Goal: Communication & Community: Answer question/provide support

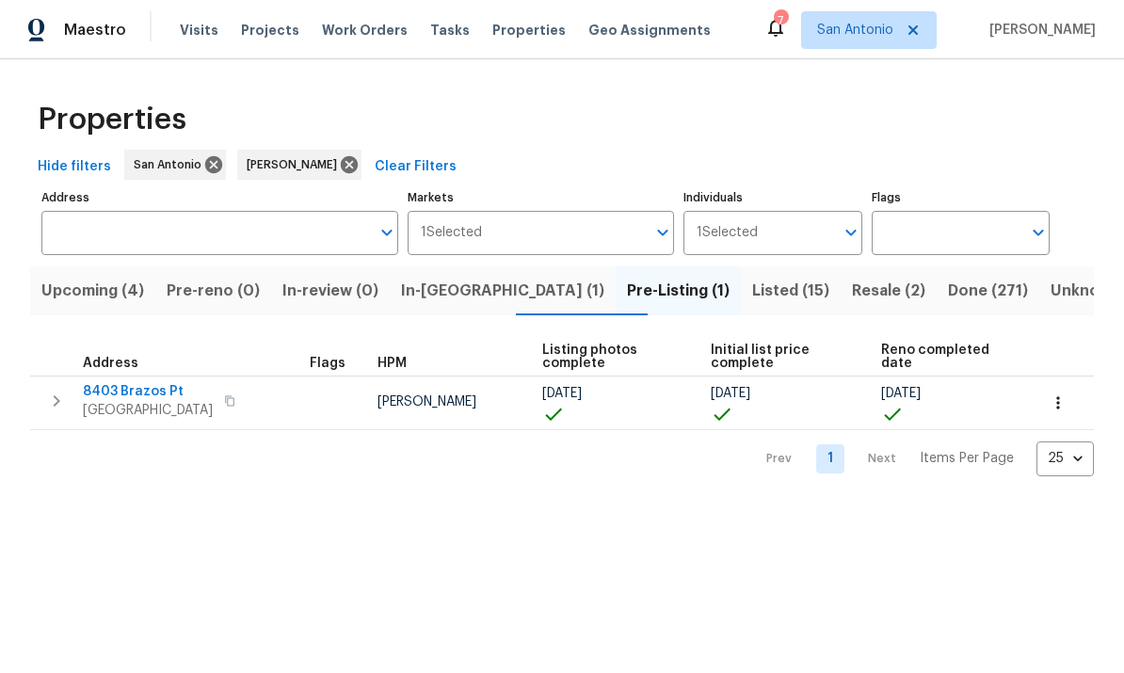
click at [458, 286] on span "In-[GEOGRAPHIC_DATA] (1)" at bounding box center [502, 291] width 203 height 26
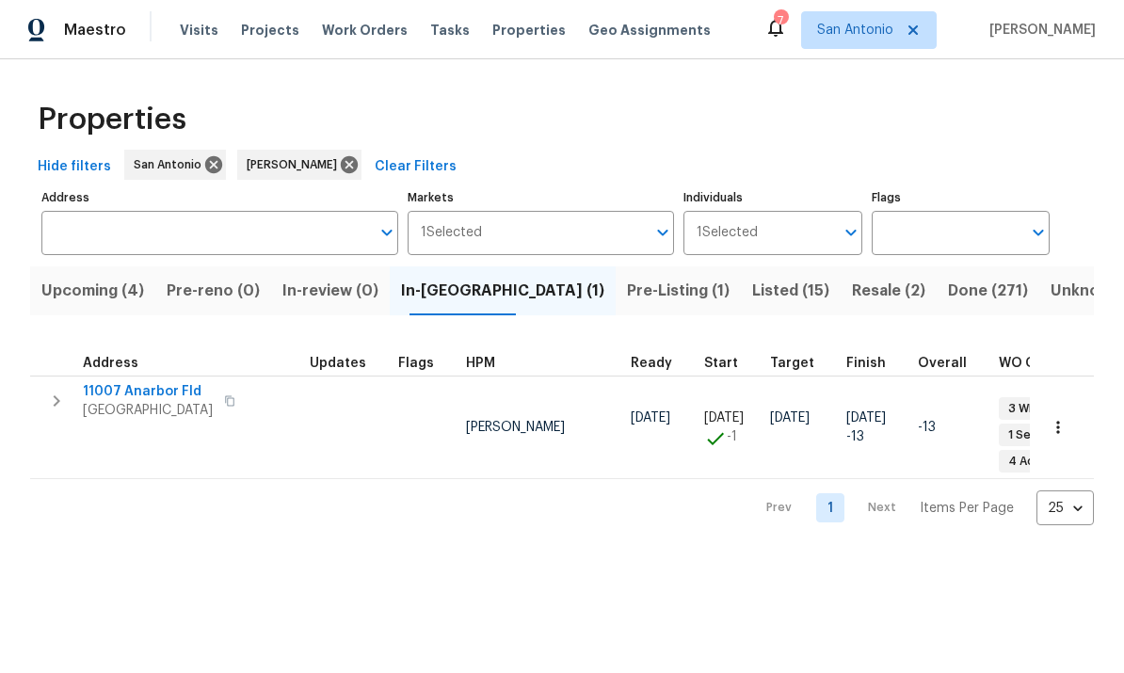
click at [162, 391] on span "11007 Anarbor Fld" at bounding box center [148, 391] width 130 height 19
click at [85, 298] on span "Upcoming (4)" at bounding box center [92, 291] width 103 height 26
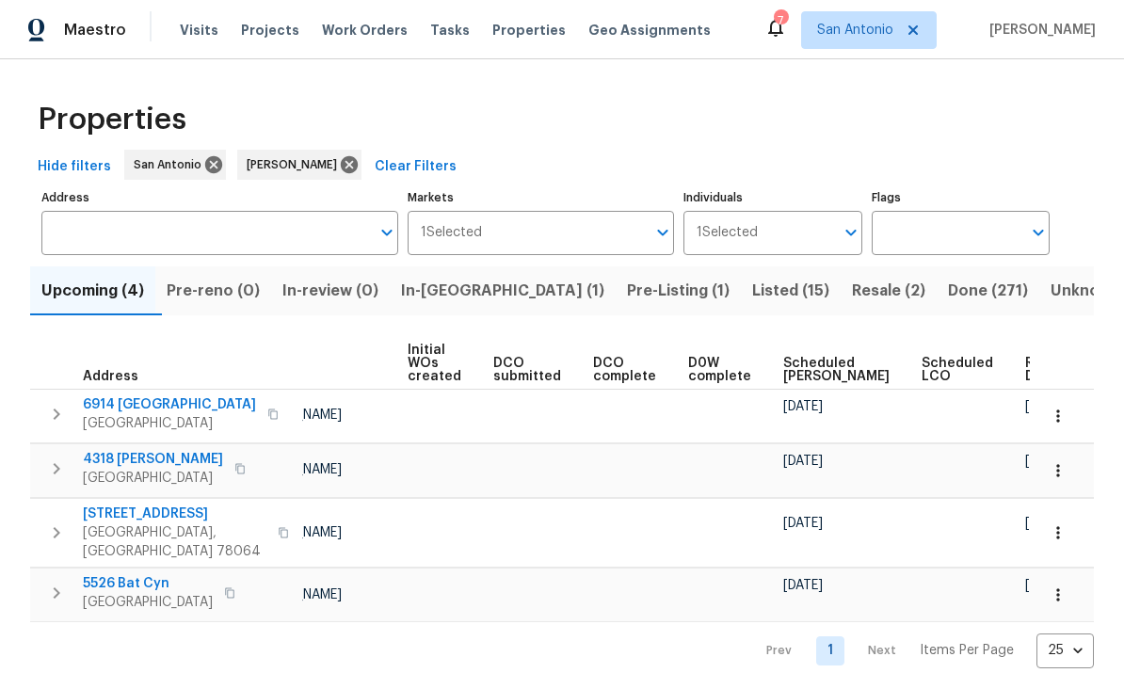
scroll to position [0, 135]
click at [784, 382] on span "Scheduled [PERSON_NAME]" at bounding box center [836, 370] width 106 height 26
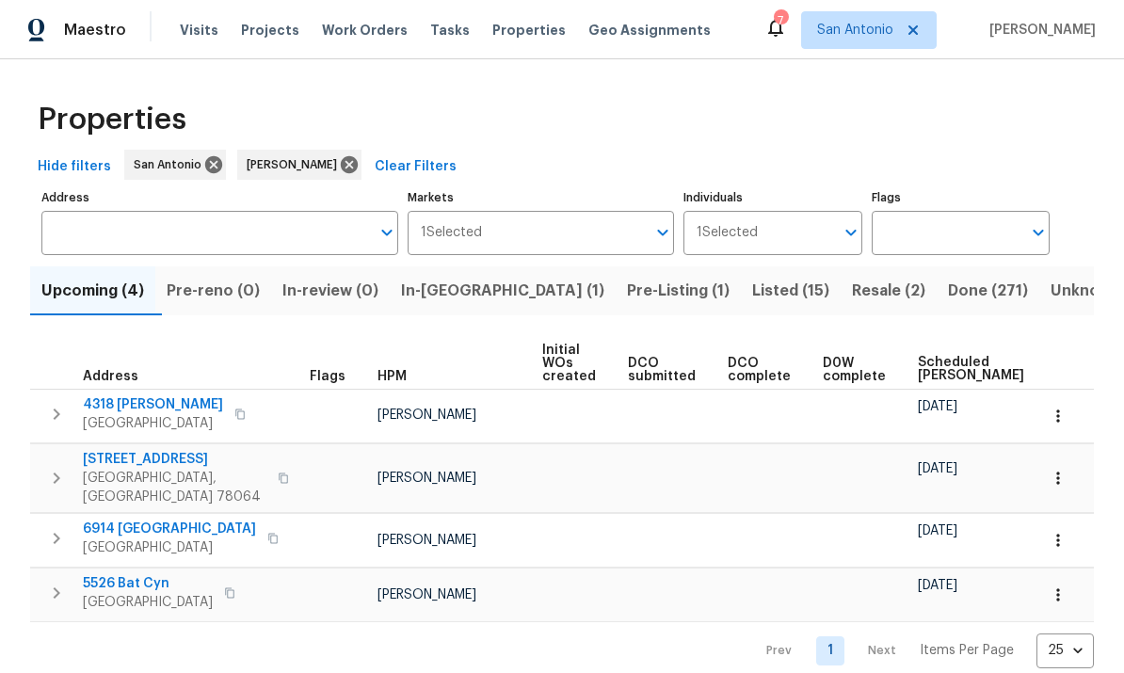
click at [784, 298] on span "Resale (2)" at bounding box center [888, 291] width 73 height 26
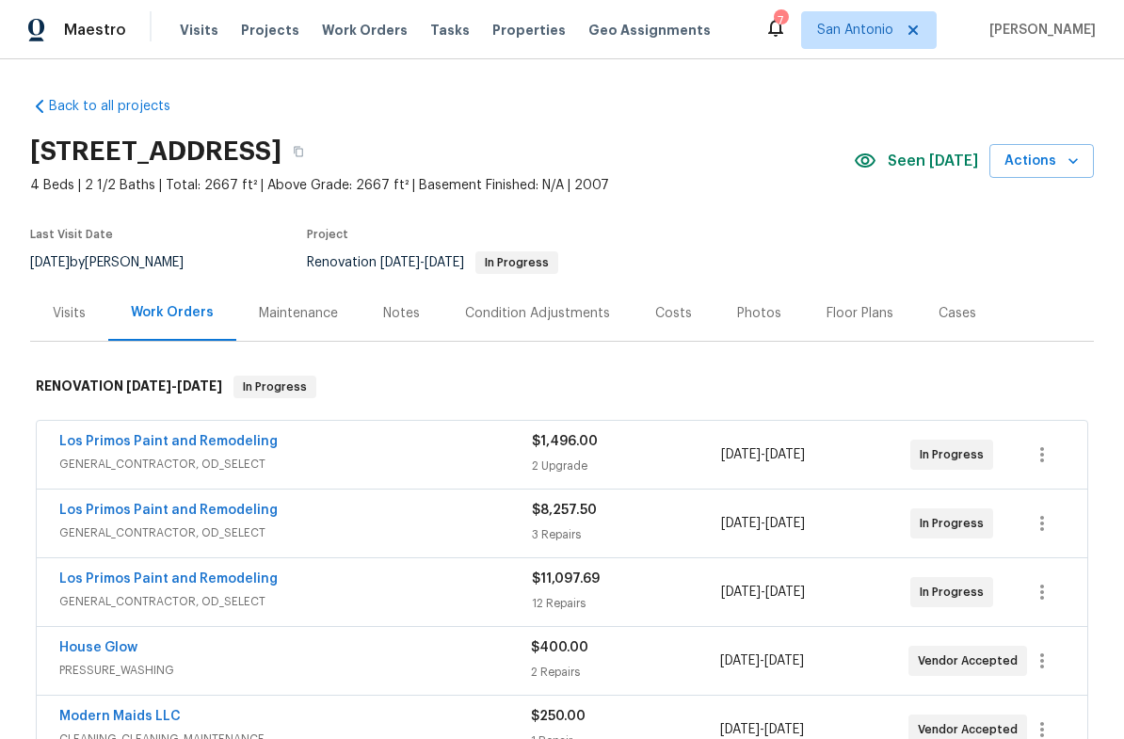
click at [661, 312] on div "Costs" at bounding box center [673, 313] width 37 height 19
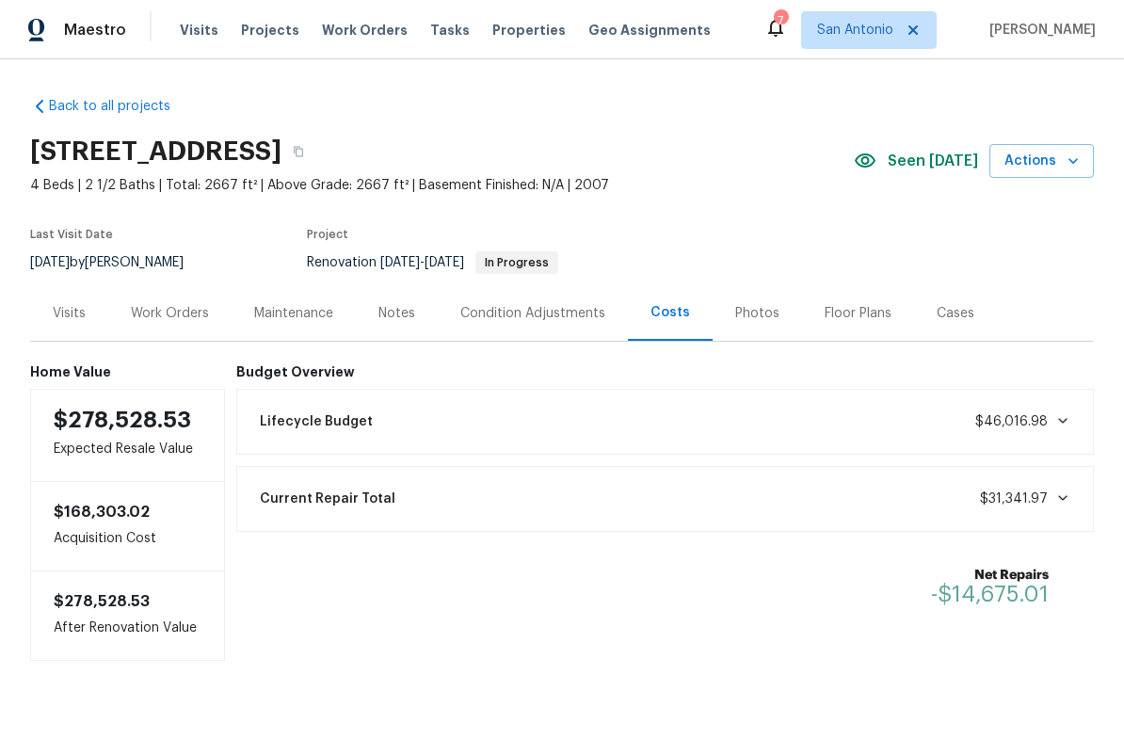
click at [527, 312] on div "Condition Adjustments" at bounding box center [532, 313] width 145 height 19
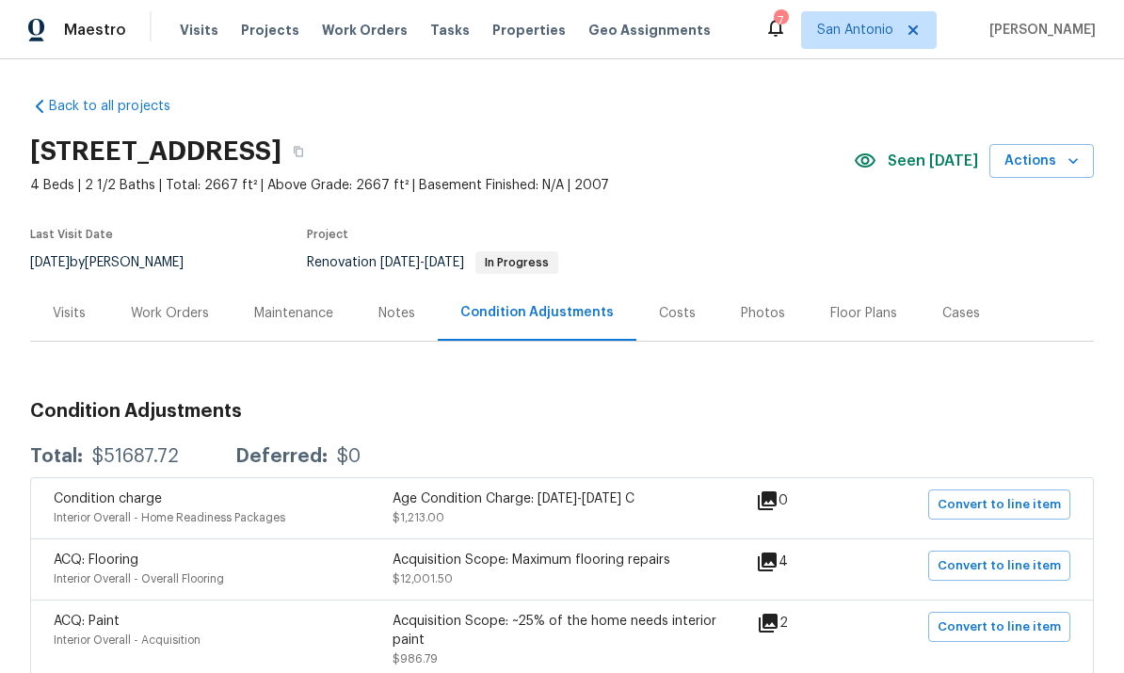
click at [164, 304] on div "Work Orders" at bounding box center [170, 313] width 78 height 19
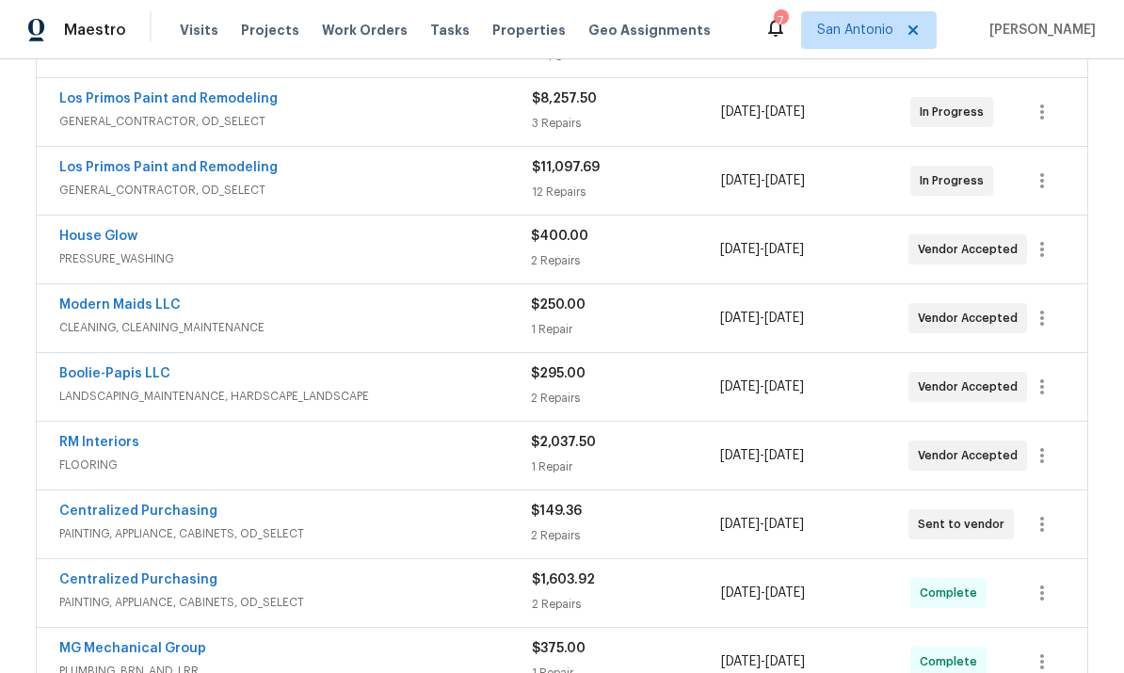
scroll to position [409, 0]
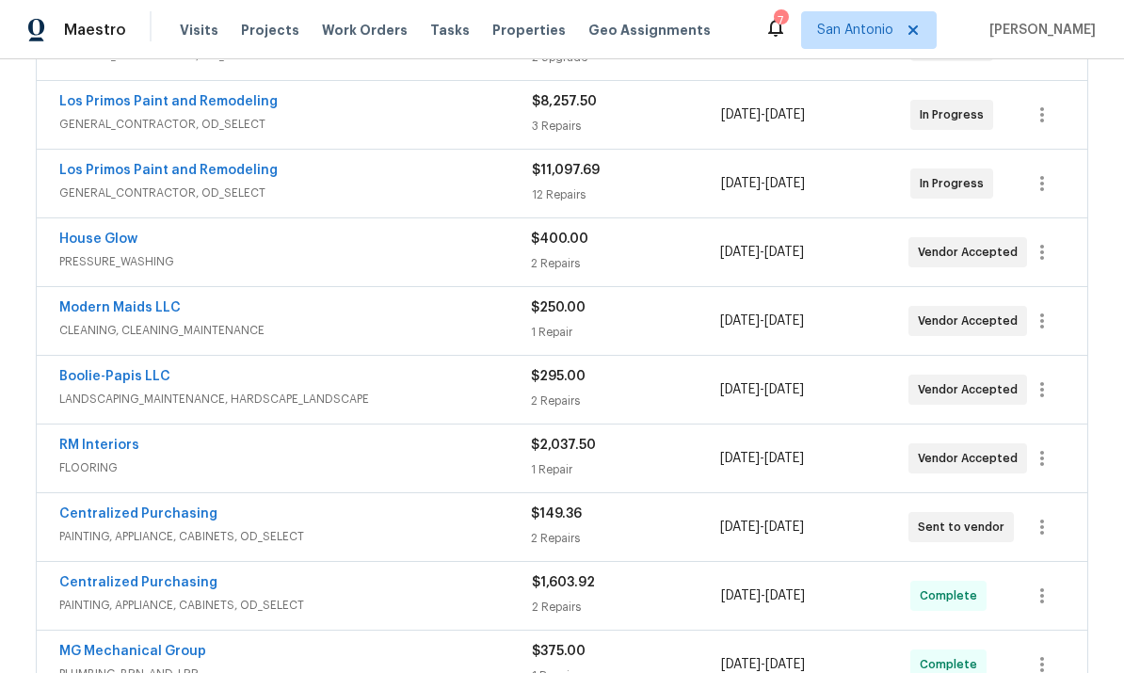
click at [372, 436] on div "RM Interiors" at bounding box center [295, 447] width 472 height 23
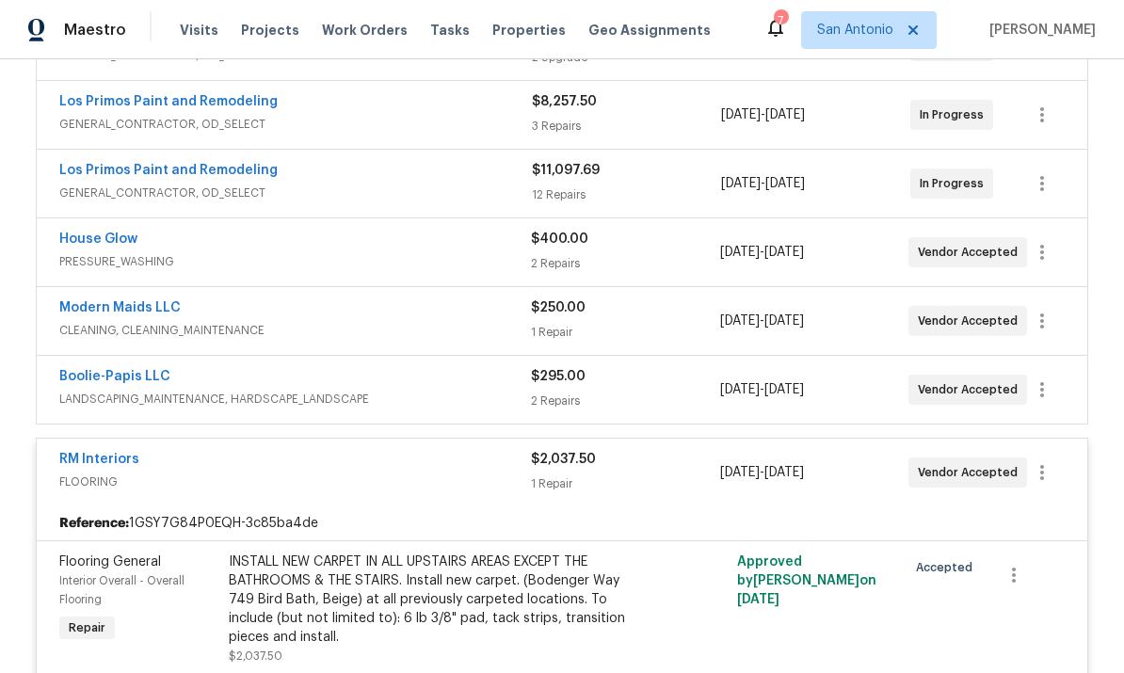
click at [374, 439] on div "RM Interiors FLOORING $2,037.50 1 Repair 8/13/2025 - 8/18/2025 Vendor Accepted" at bounding box center [562, 473] width 1050 height 68
click at [282, 450] on div "RM Interiors" at bounding box center [295, 461] width 472 height 23
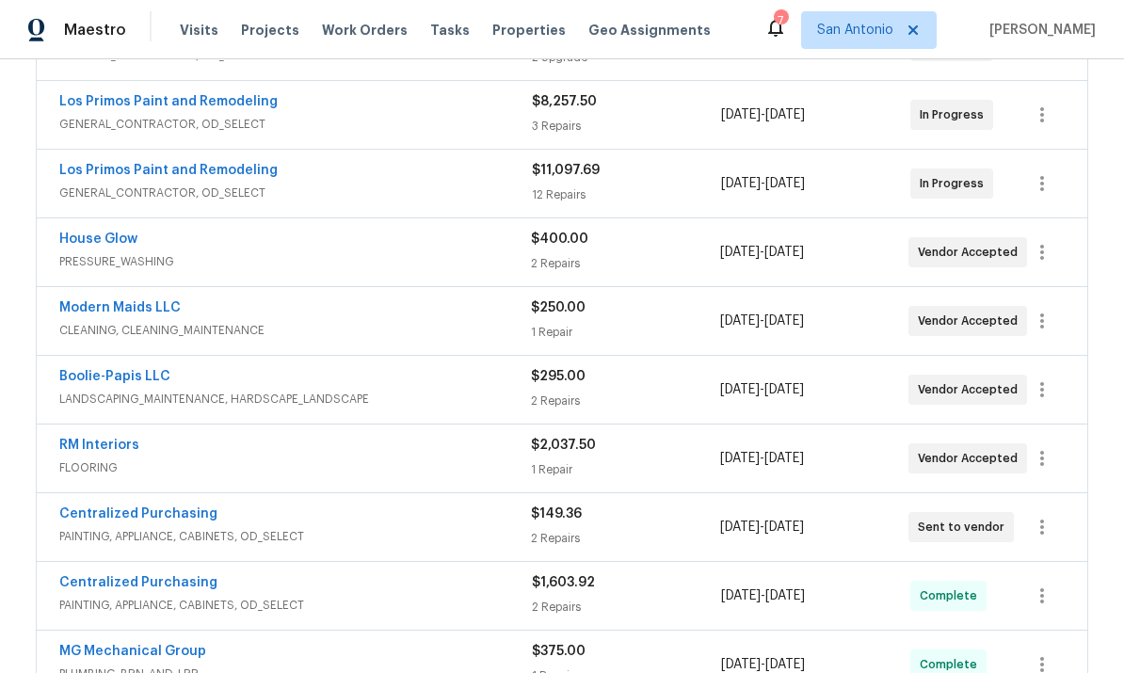
click at [101, 439] on link "RM Interiors" at bounding box center [99, 445] width 80 height 13
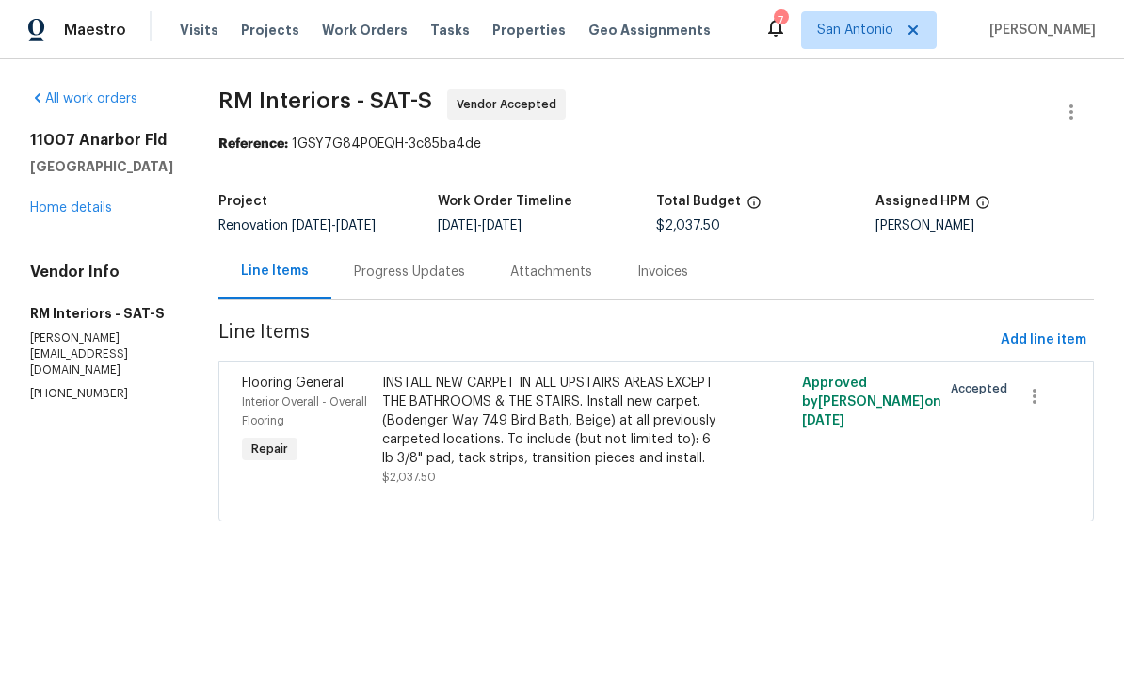
click at [411, 266] on div "Progress Updates" at bounding box center [409, 272] width 111 height 19
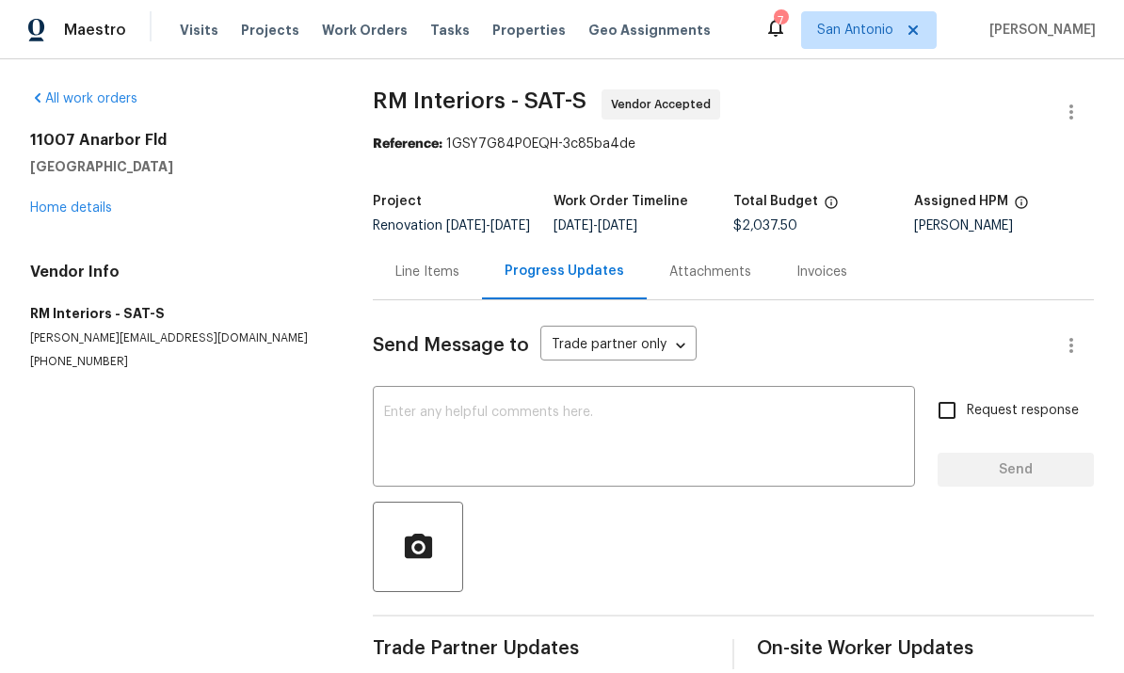
scroll to position [40, 0]
click at [457, 406] on textarea at bounding box center [644, 439] width 520 height 66
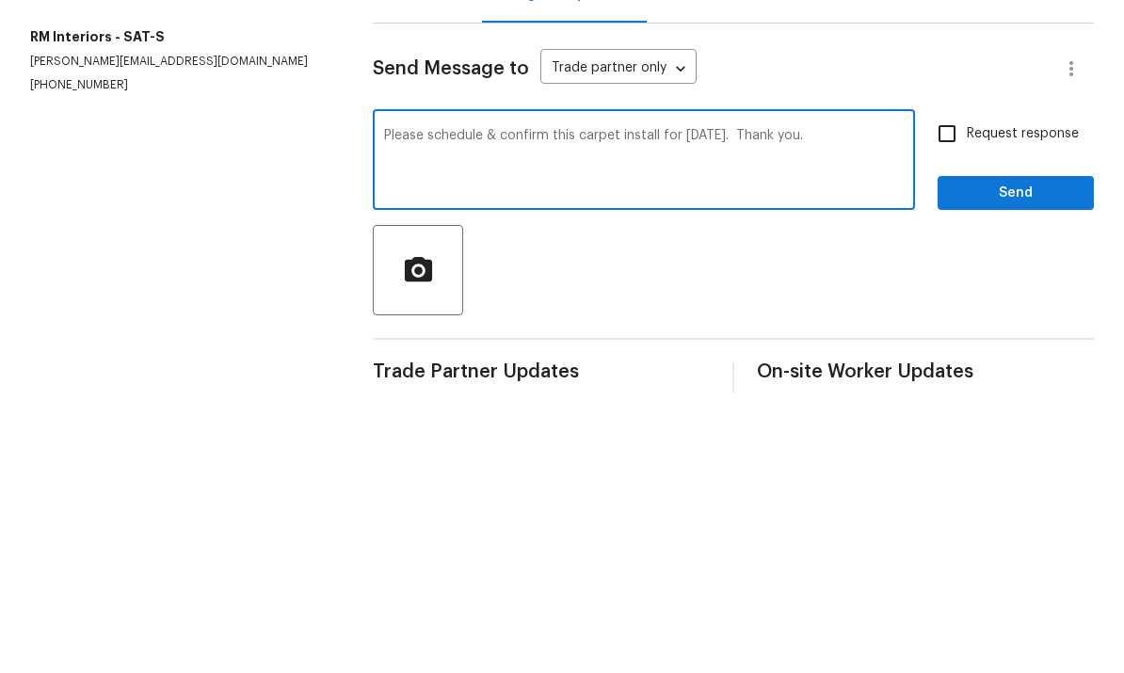
type textarea "Please schedule & confirm this carpet install for Thursday 8/14/25. Thank you."
click at [960, 391] on input "Request response" at bounding box center [947, 411] width 40 height 40
checkbox input "true"
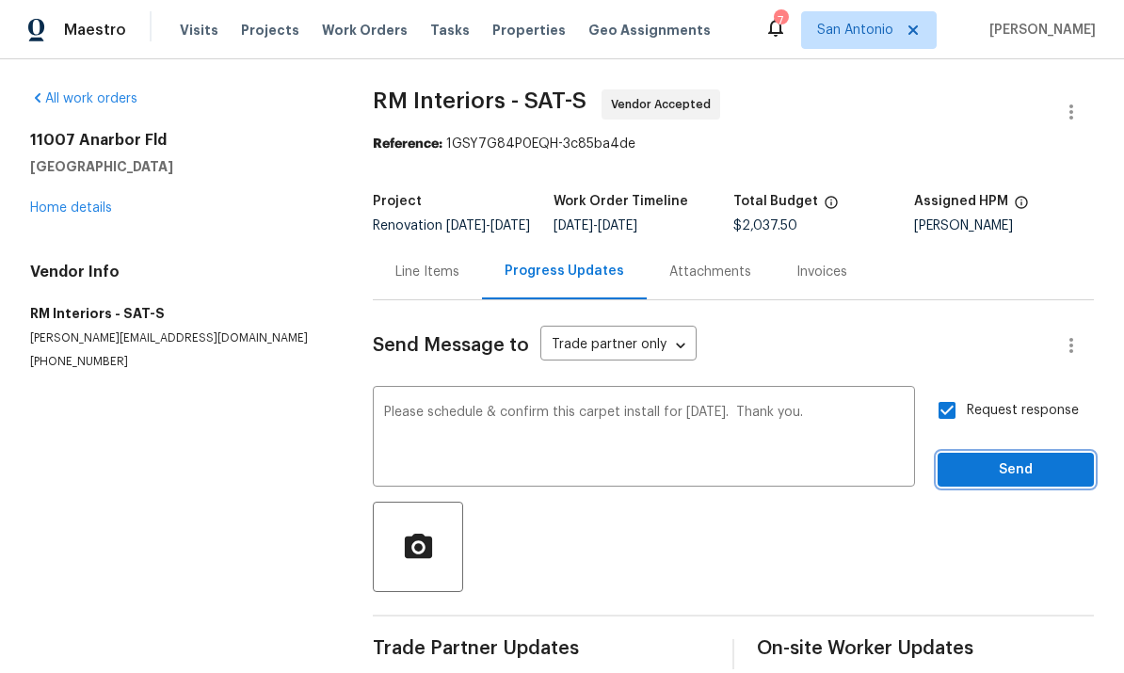
click at [1025, 458] on span "Send" at bounding box center [1016, 470] width 126 height 24
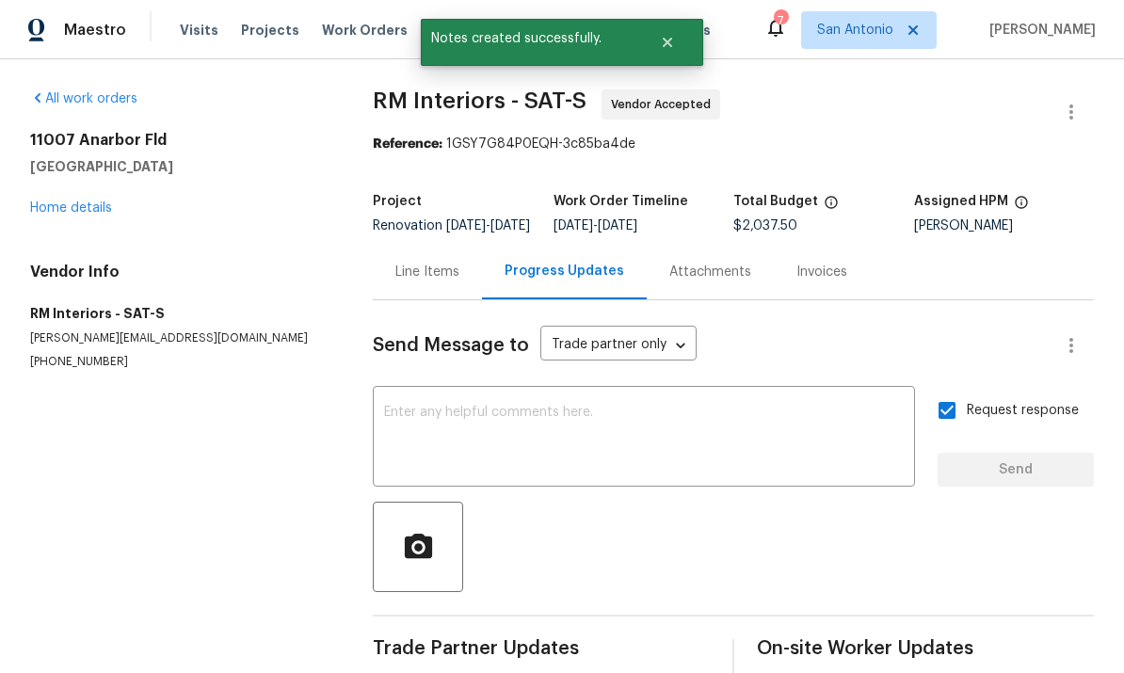
scroll to position [0, 0]
click at [64, 201] on link "Home details" at bounding box center [71, 207] width 82 height 13
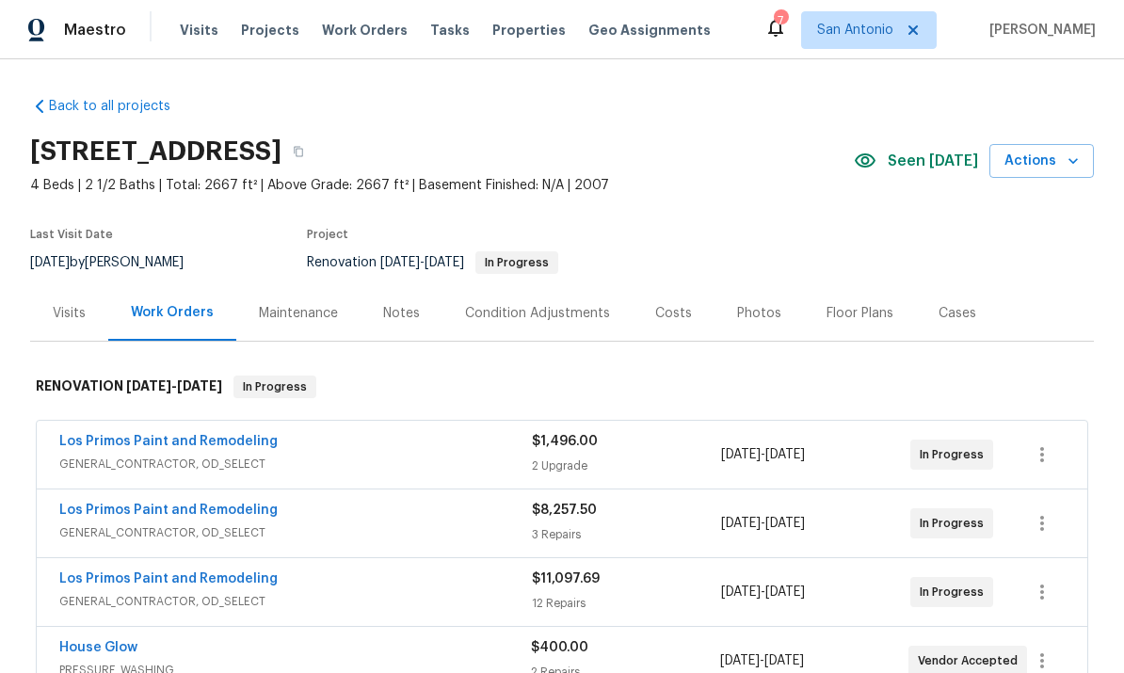
scroll to position [-1, 0]
